Goal: Book appointment/travel/reservation

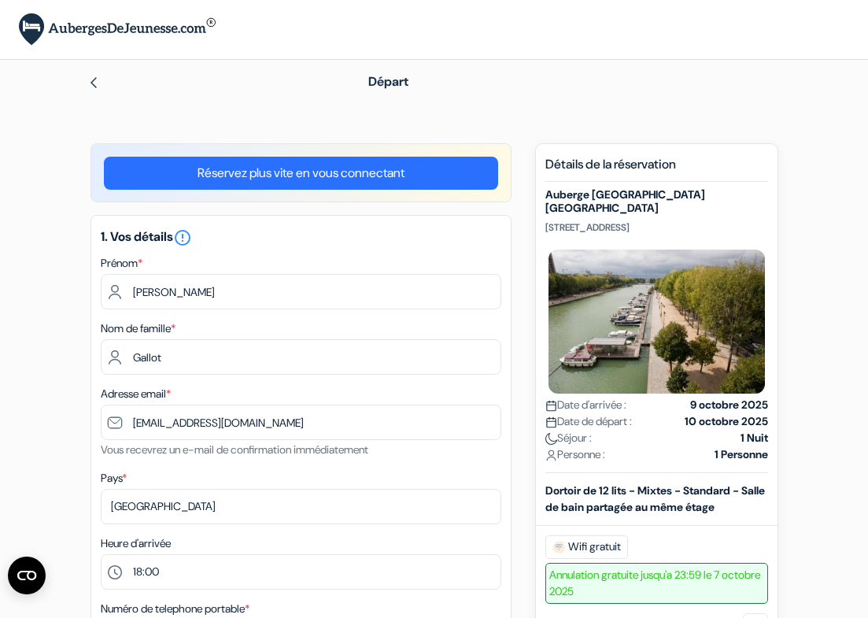
select select "18"
select select "now"
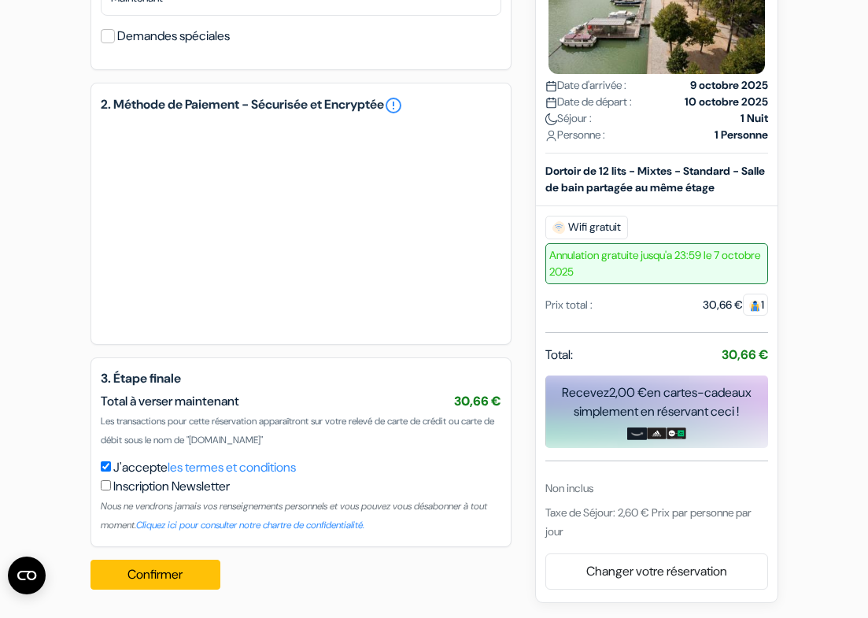
scroll to position [753, 0]
click at [186, 577] on button "Confirmer Loading..." at bounding box center [155, 574] width 131 height 30
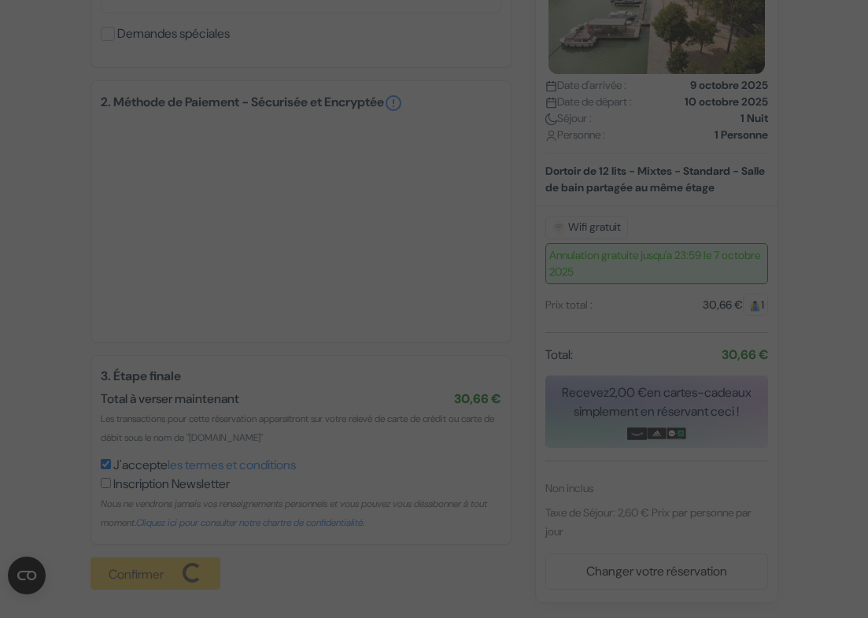
scroll to position [755, 0]
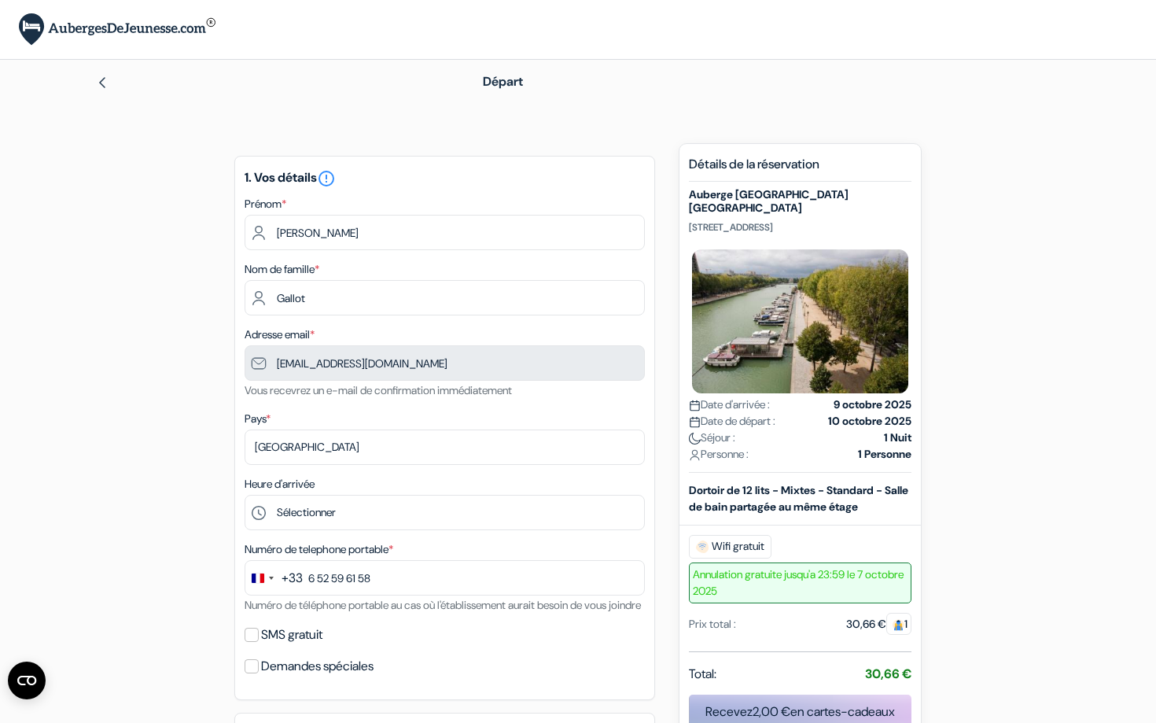
click at [947, 379] on div "add_box Auberge [GEOGRAPHIC_DATA] [GEOGRAPHIC_DATA] [STREET_ADDRESS]" at bounding box center [578, 688] width 1038 height 1091
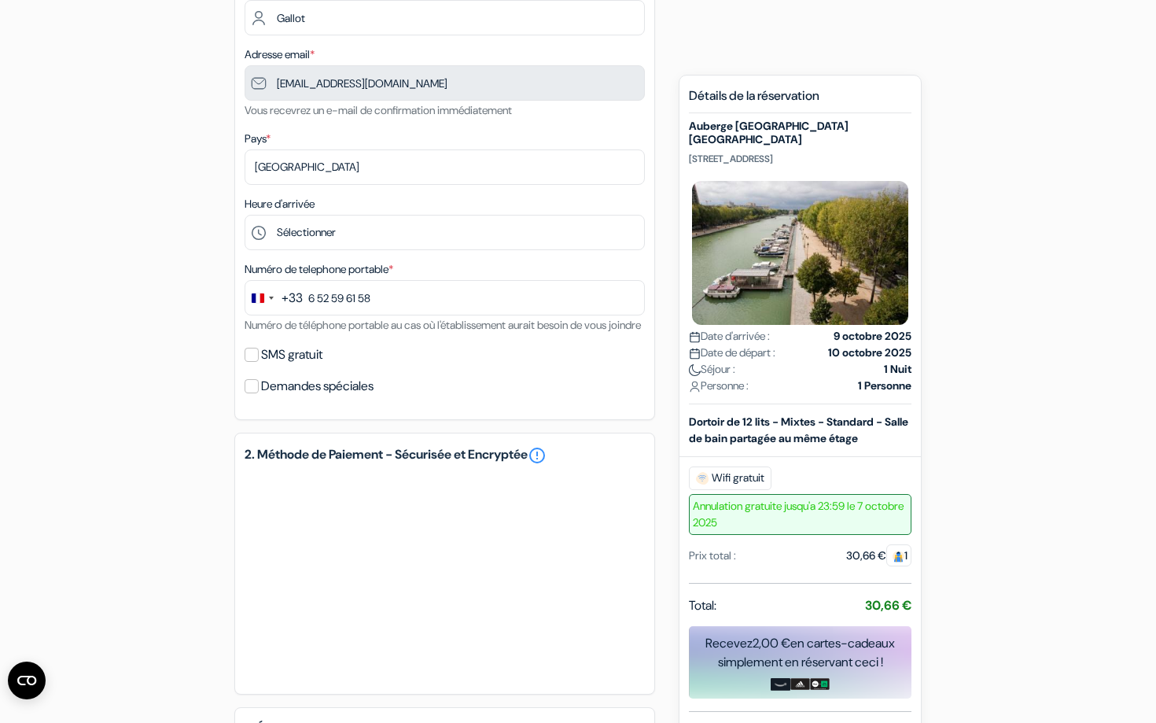
scroll to position [281, 0]
click at [242, 368] on div "1. Vos détails error_outline Prénom * [PERSON_NAME] Nom de famille * Gallot Adr…" at bounding box center [444, 147] width 421 height 544
click at [253, 361] on input "SMS gratuit" at bounding box center [252, 354] width 14 height 14
checkbox input "true"
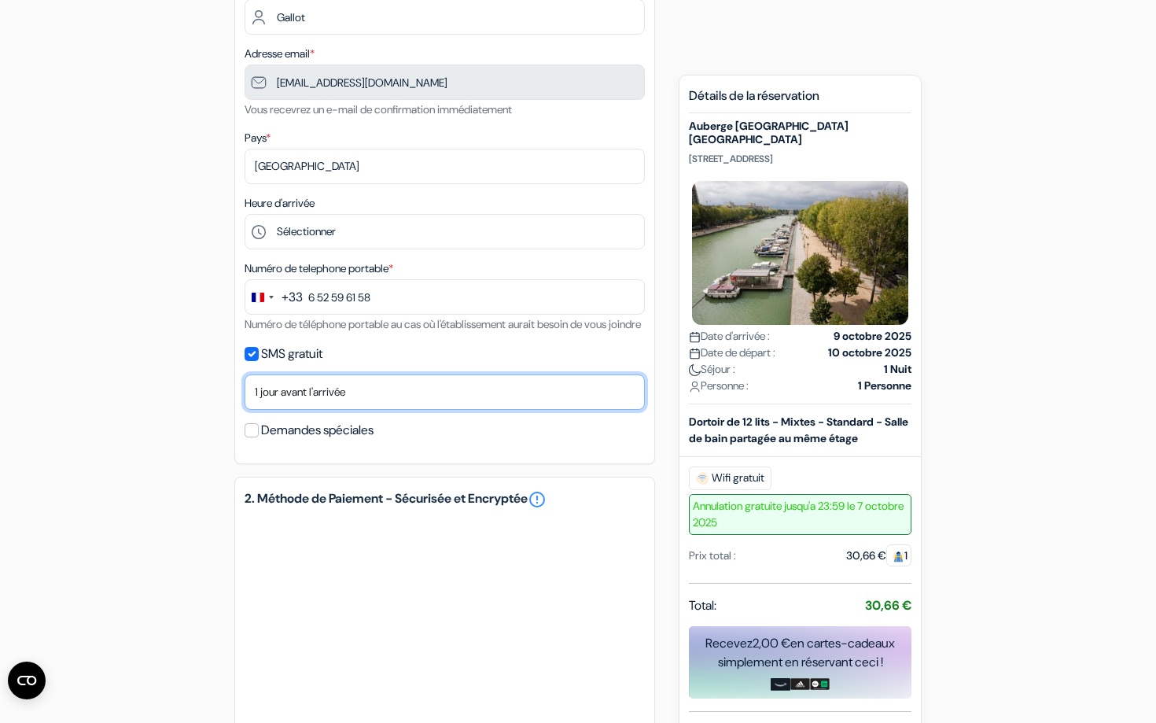
select select "now"
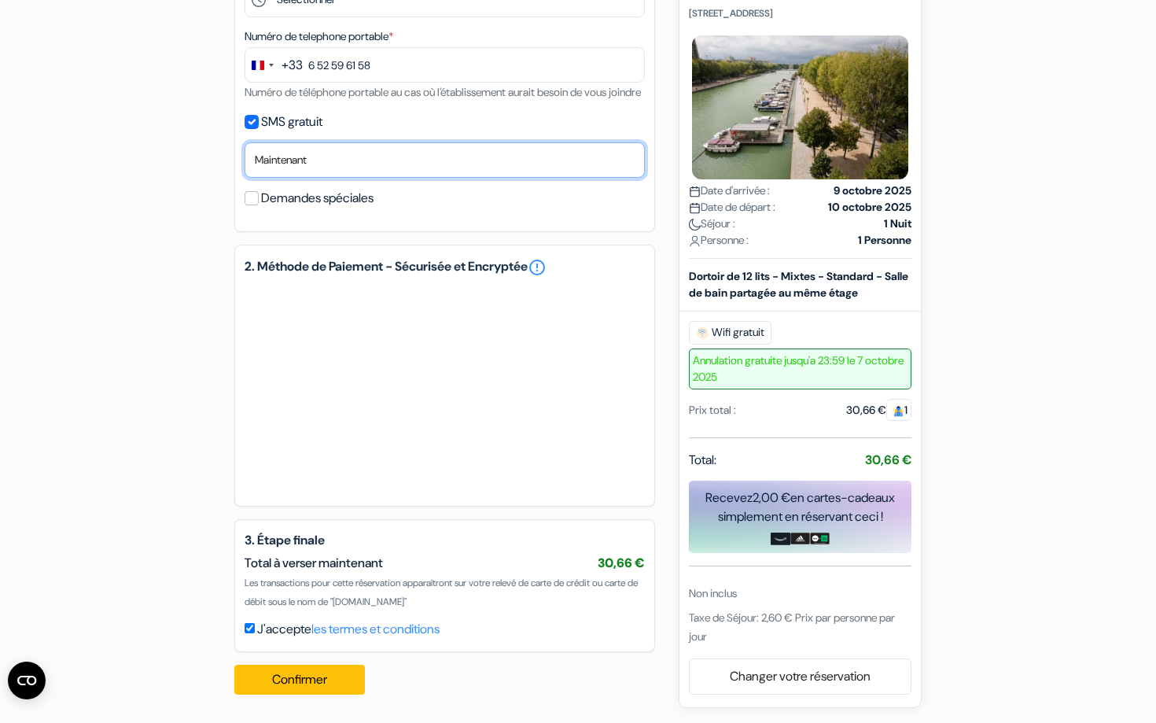
scroll to position [532, 0]
click at [727, 677] on link "Changer votre réservation" at bounding box center [800, 676] width 221 height 30
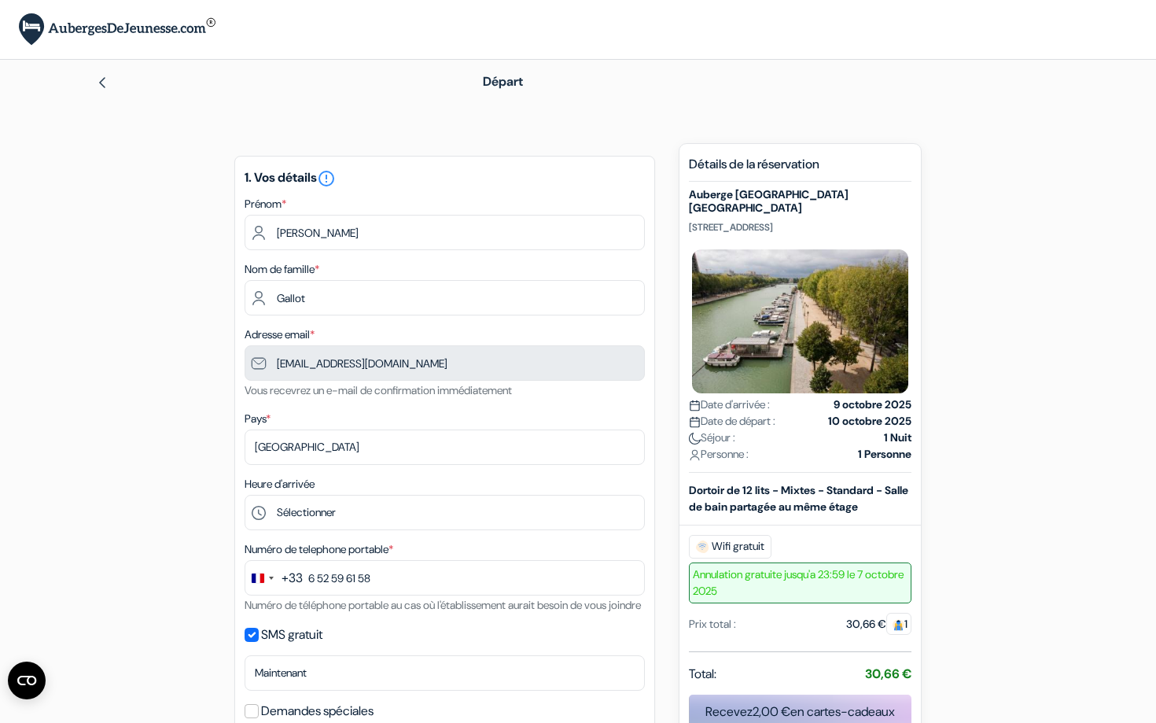
scroll to position [0, 0]
click at [100, 87] on img at bounding box center [102, 82] width 13 height 13
